Goal: Information Seeking & Learning: Learn about a topic

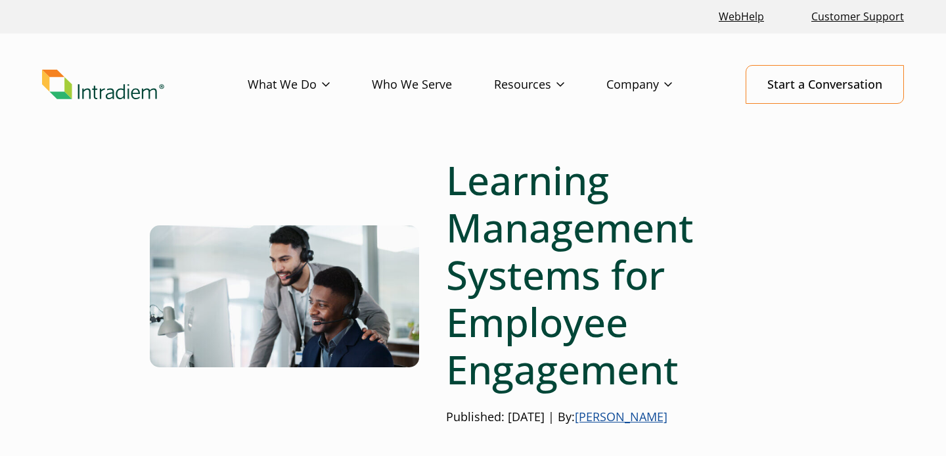
click at [104, 93] on img "Link to homepage of Intradiem" at bounding box center [103, 85] width 122 height 30
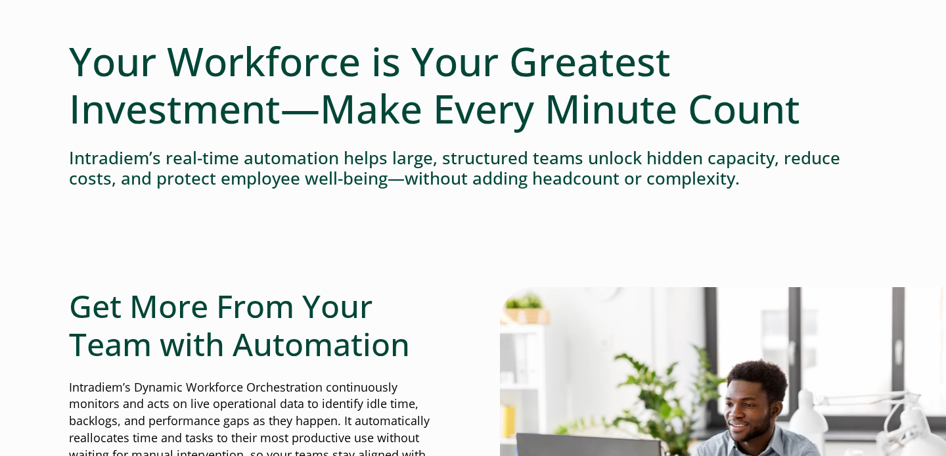
scroll to position [139, 0]
drag, startPoint x: 135, startPoint y: 388, endPoint x: 323, endPoint y: 394, distance: 187.9
click at [323, 394] on p "Intradiem’s Dynamic Workforce Orchestration continuously monitors and acts on l…" at bounding box center [257, 431] width 377 height 102
click at [336, 392] on p "Intradiem’s Dynamic Workforce Orchestration continuously monitors and acts on l…" at bounding box center [257, 431] width 377 height 102
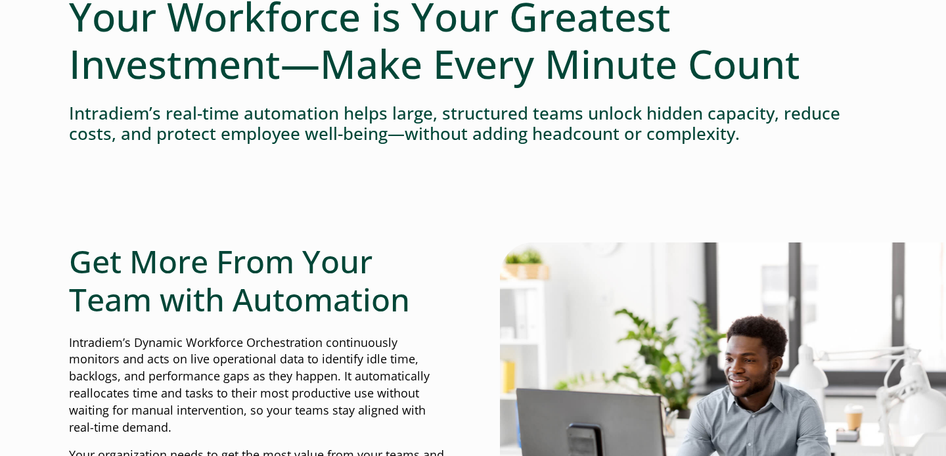
scroll to position [144, 0]
